Goal: Navigation & Orientation: Find specific page/section

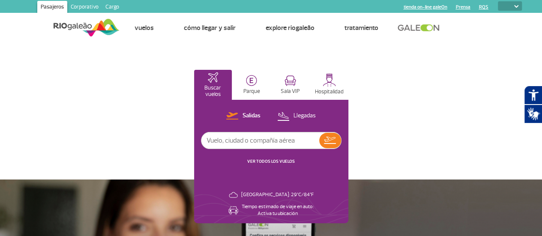
click at [517, 8] on select "PT ENG ESP" at bounding box center [509, 5] width 24 height 9
select select "es"
click at [497, 1] on select "PT ENG ESP" at bounding box center [509, 5] width 24 height 9
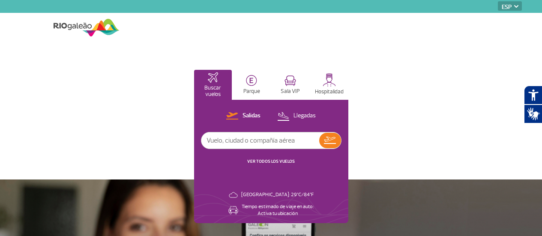
select select "es"
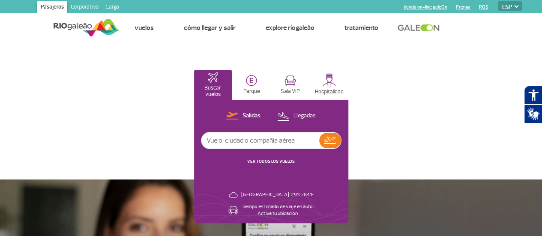
click at [420, 27] on link at bounding box center [420, 28] width 46 height 8
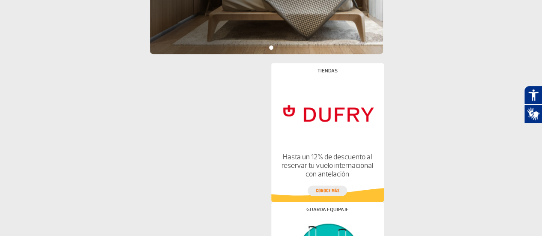
scroll to position [494, 0]
